Goal: Information Seeking & Learning: Check status

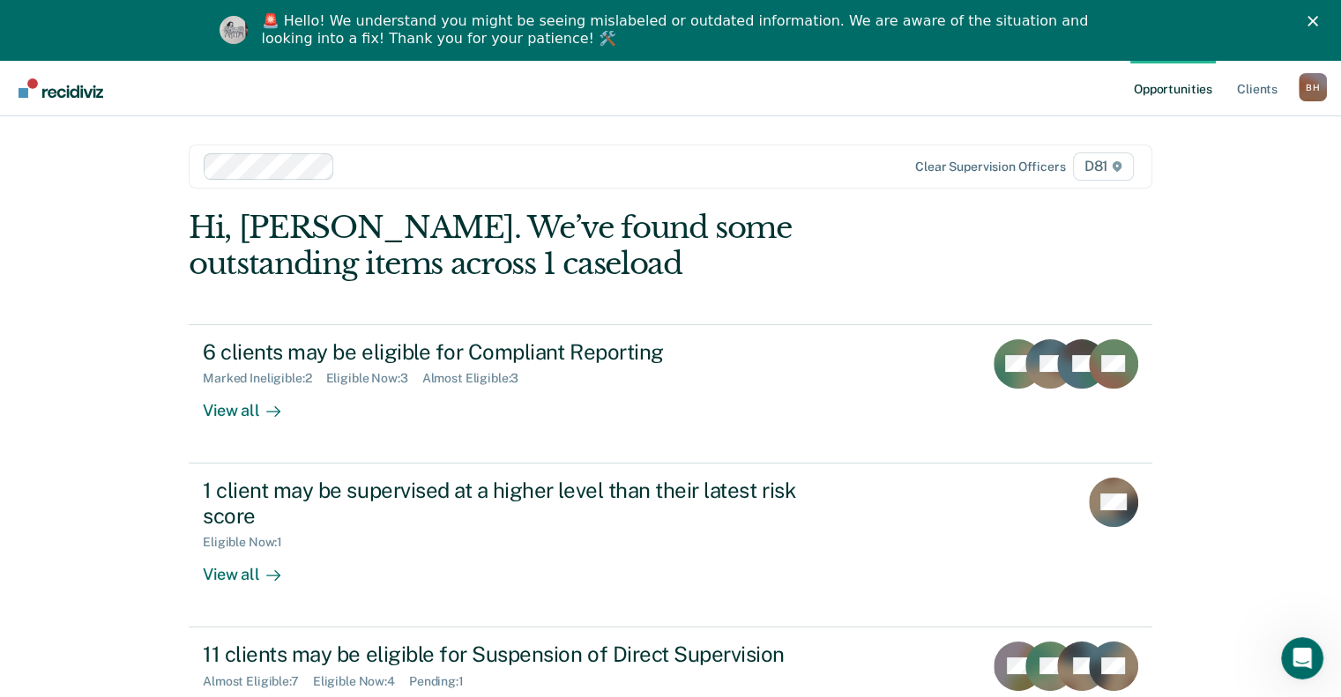
scroll to position [67, 0]
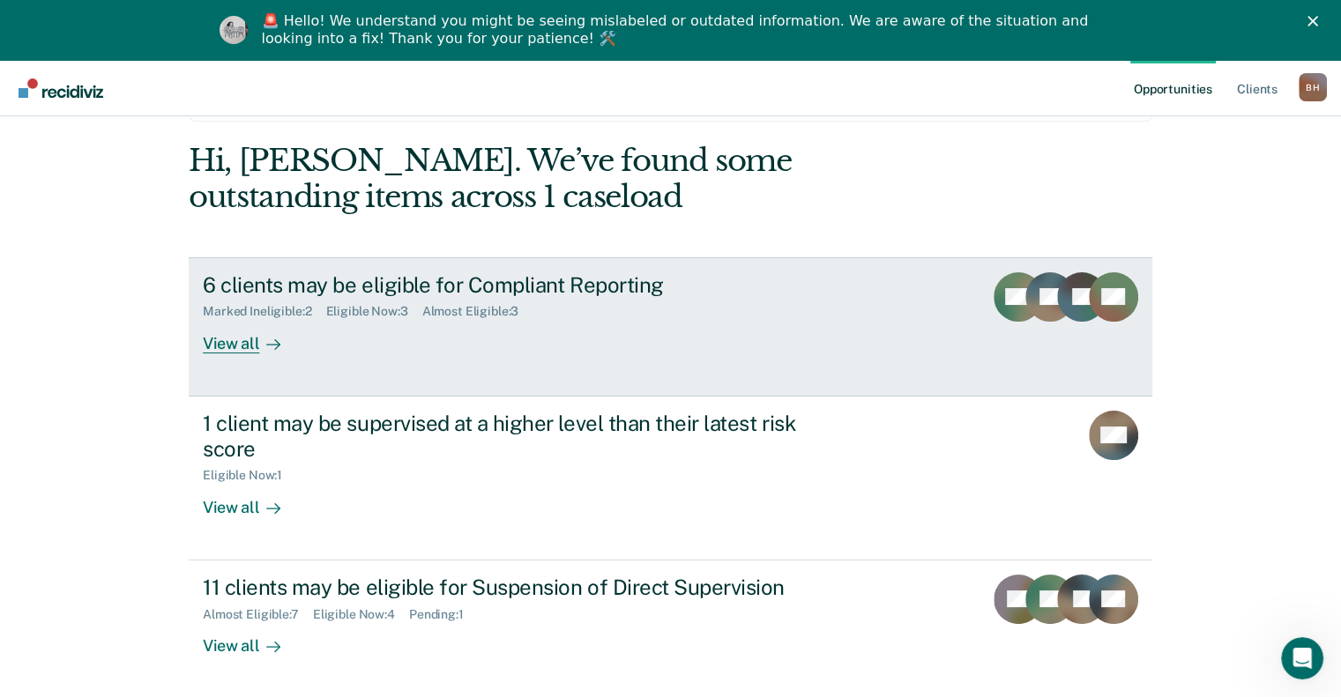
click at [239, 346] on div "View all" at bounding box center [252, 336] width 99 height 34
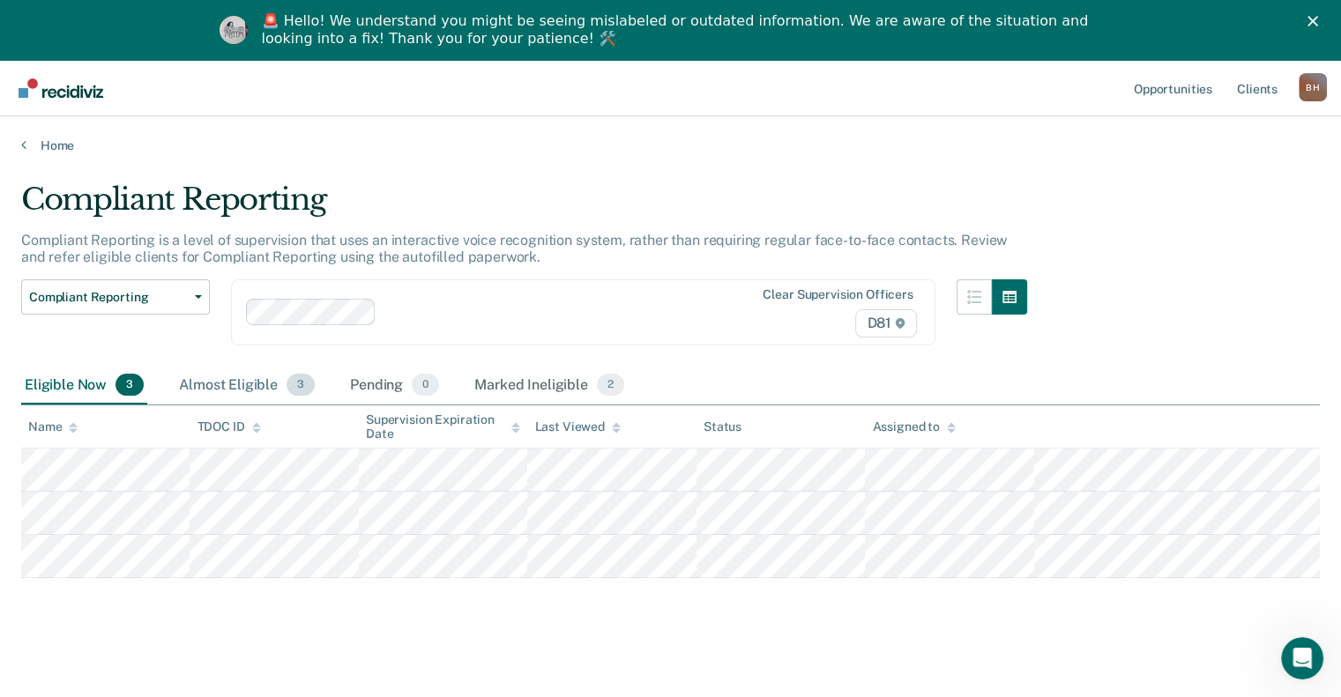
click at [236, 377] on div "Almost Eligible 3" at bounding box center [246, 386] width 143 height 39
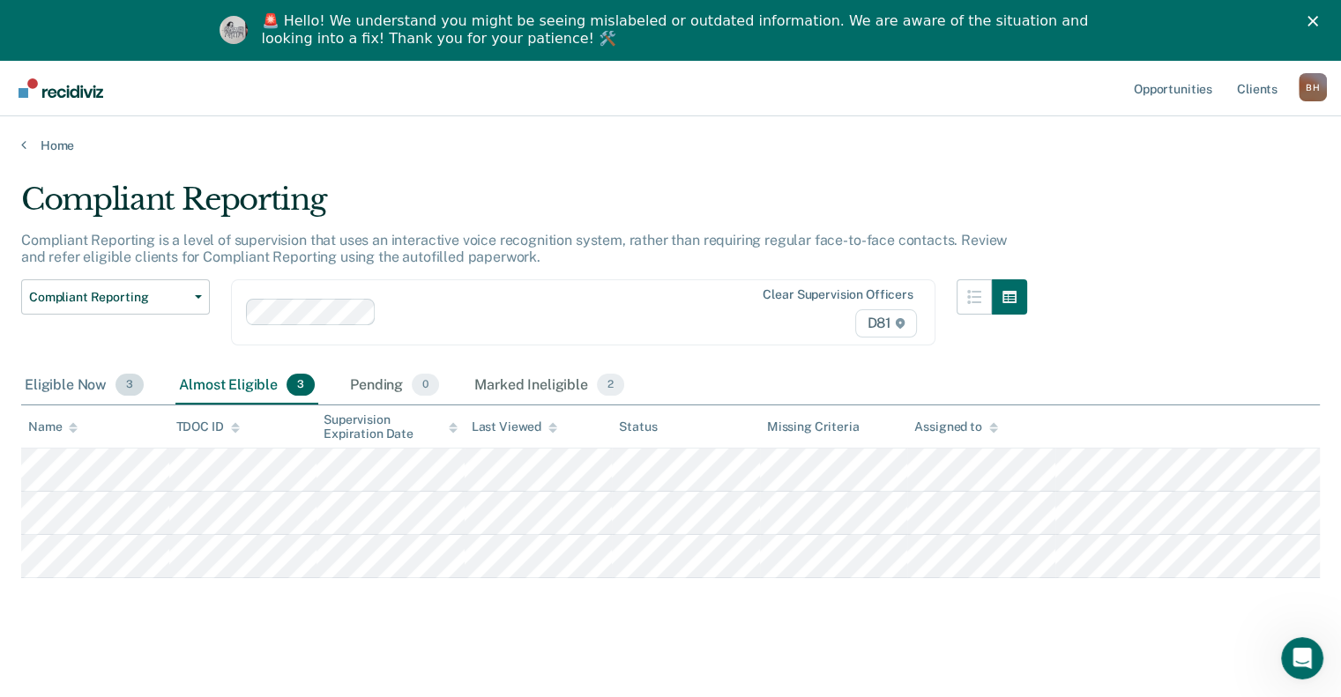
click at [64, 388] on div "Eligible Now 3" at bounding box center [84, 386] width 126 height 39
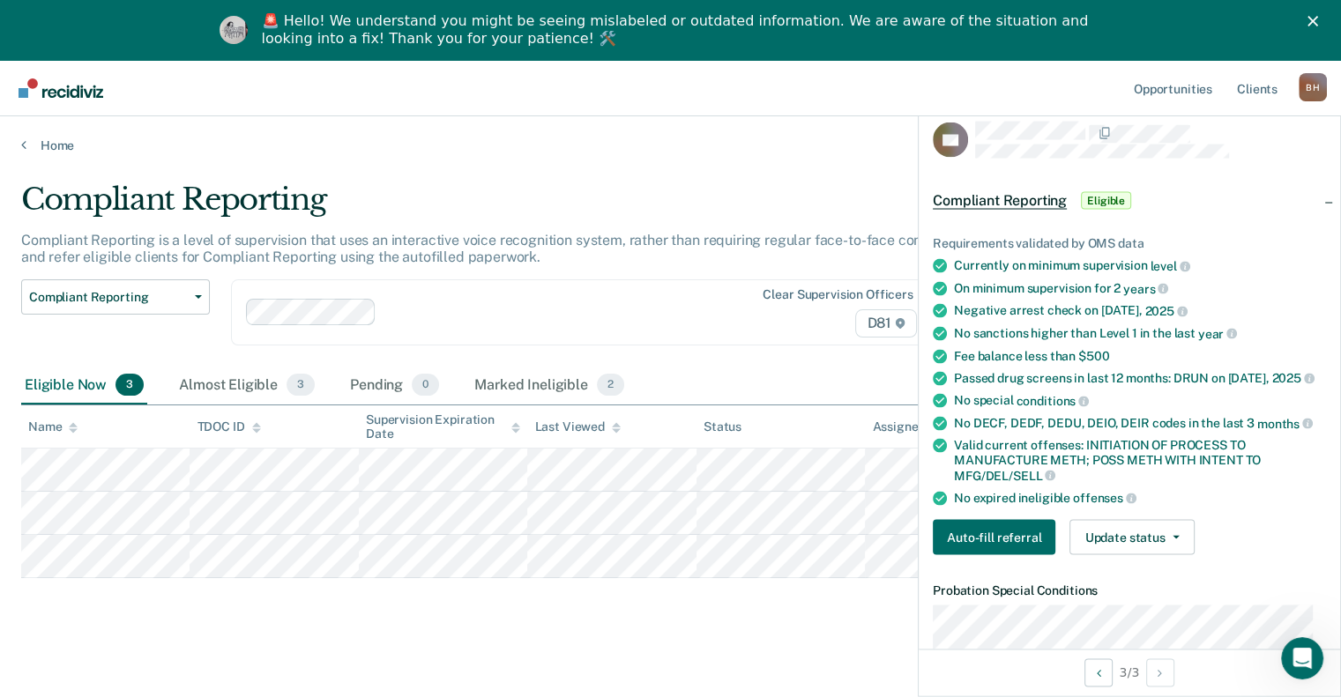
click at [667, 291] on div "Clear supervision officers D81" at bounding box center [583, 312] width 704 height 66
click at [670, 188] on div "Compliant Reporting" at bounding box center [524, 207] width 1006 height 50
click at [616, 212] on div "Compliant Reporting" at bounding box center [524, 207] width 1006 height 50
click at [561, 383] on div "Marked Ineligible 2" at bounding box center [549, 386] width 157 height 39
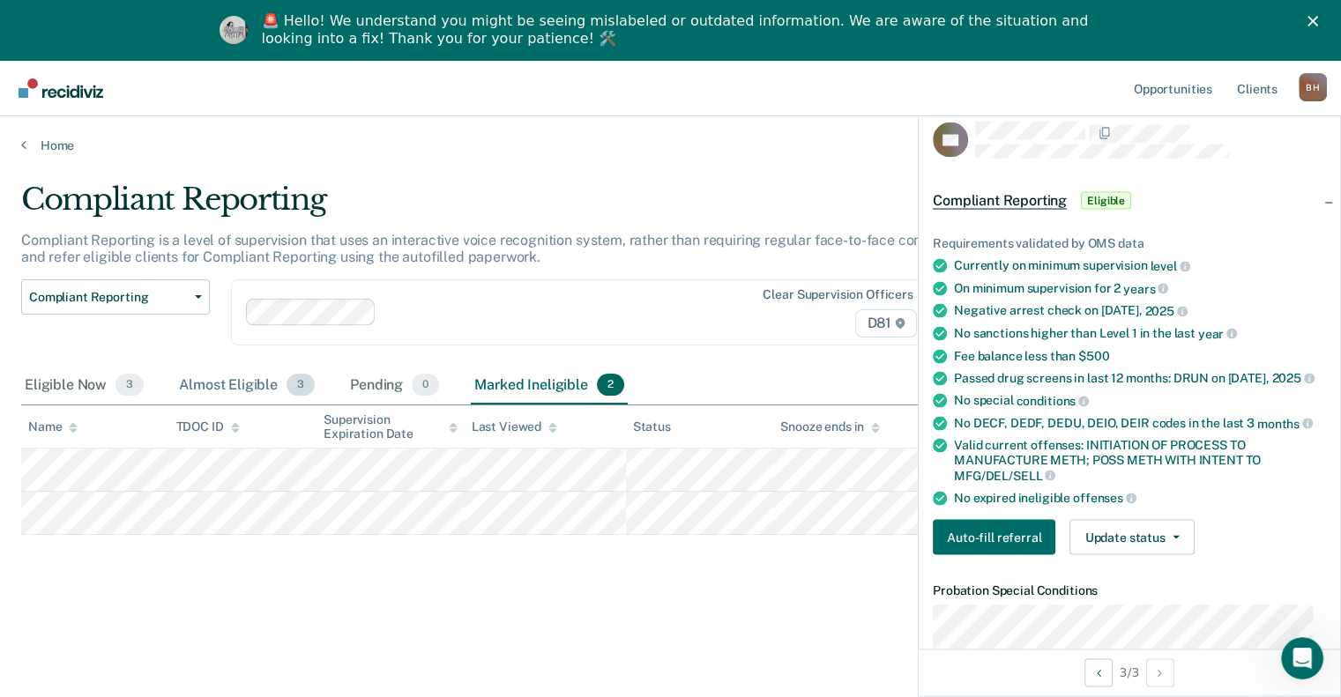
click at [240, 382] on div "Almost Eligible 3" at bounding box center [246, 386] width 143 height 39
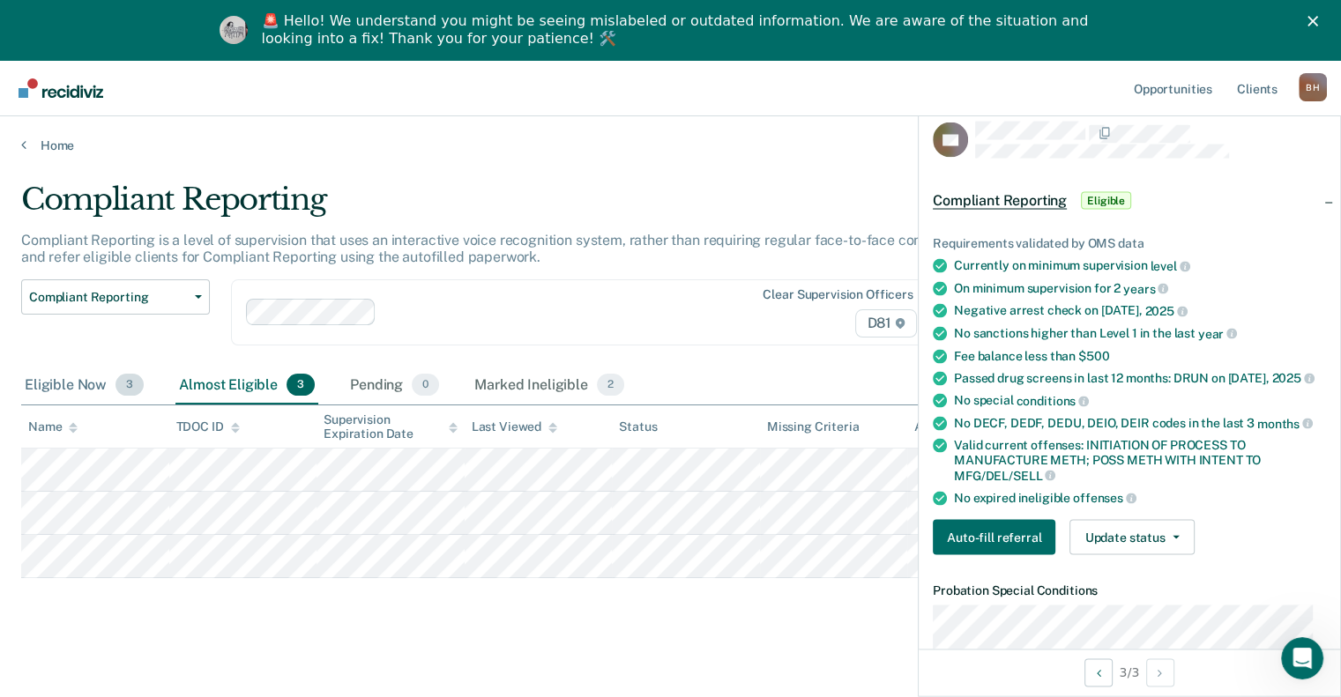
click at [62, 385] on div "Eligible Now 3" at bounding box center [84, 386] width 126 height 39
